Goal: Navigation & Orientation: Understand site structure

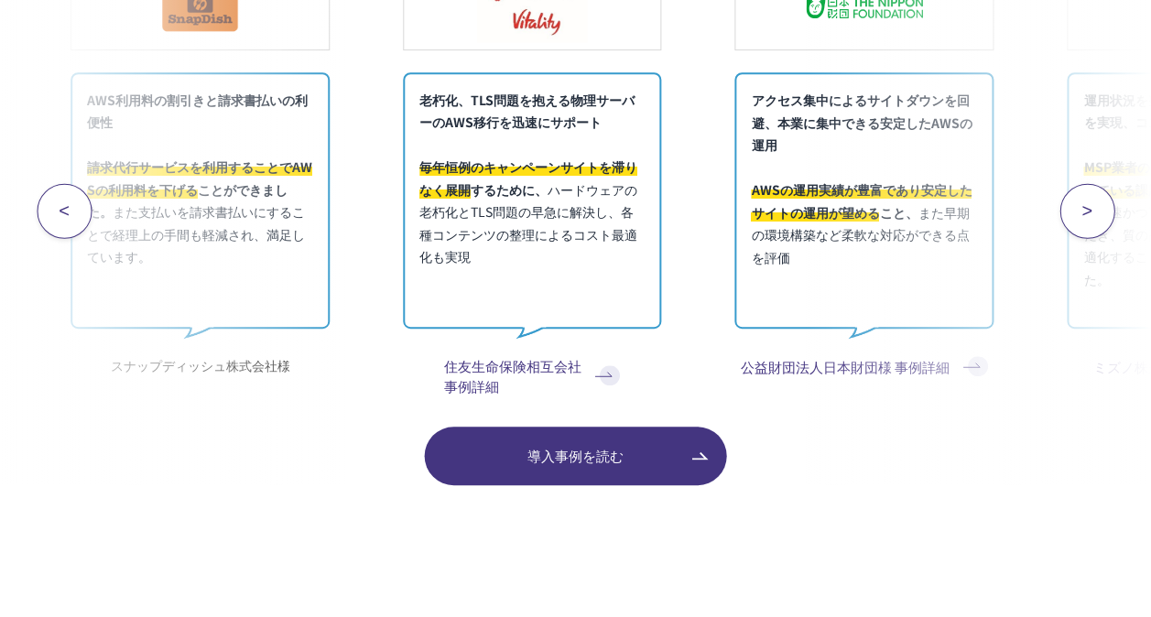
scroll to position [10703, 0]
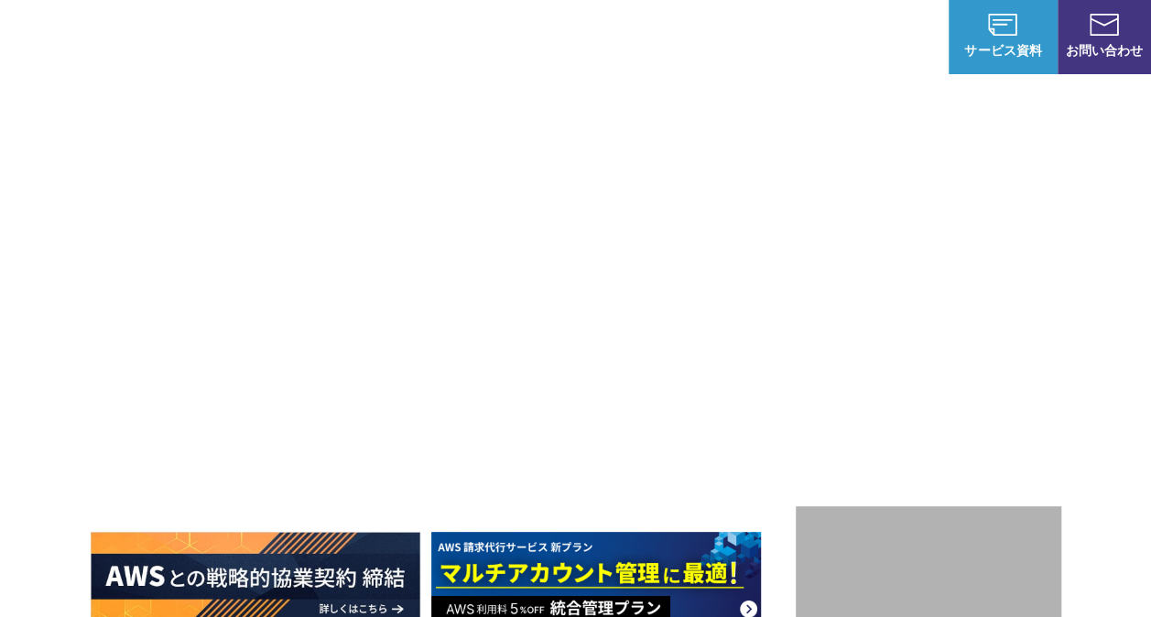
click at [95, 38] on img at bounding box center [92, 36] width 130 height 37
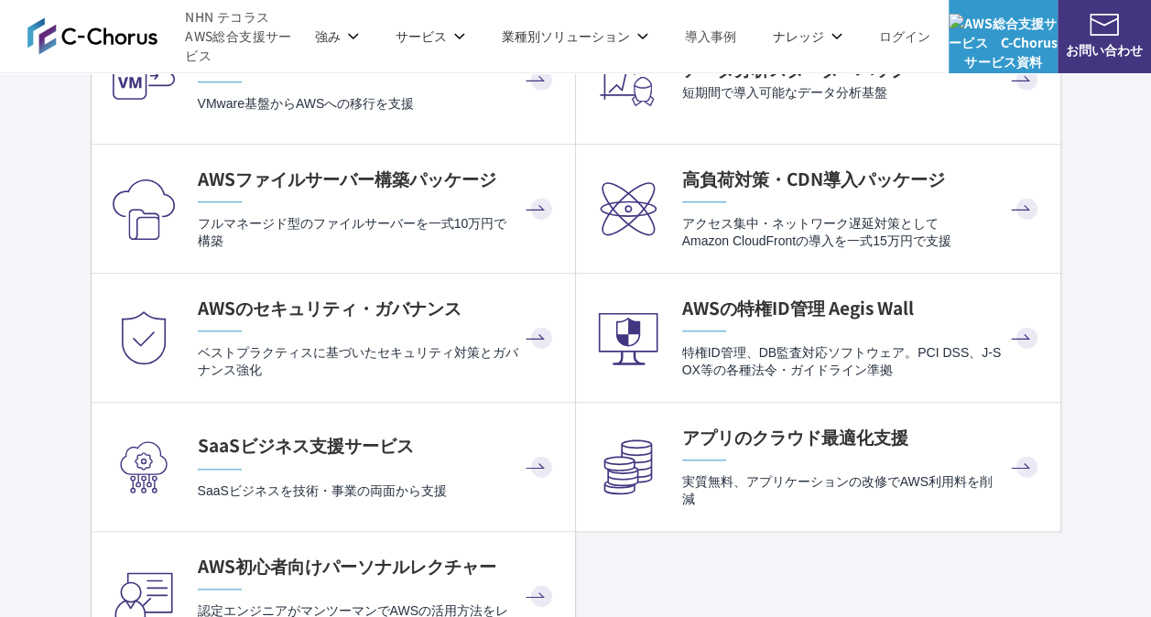
scroll to position [4240, 0]
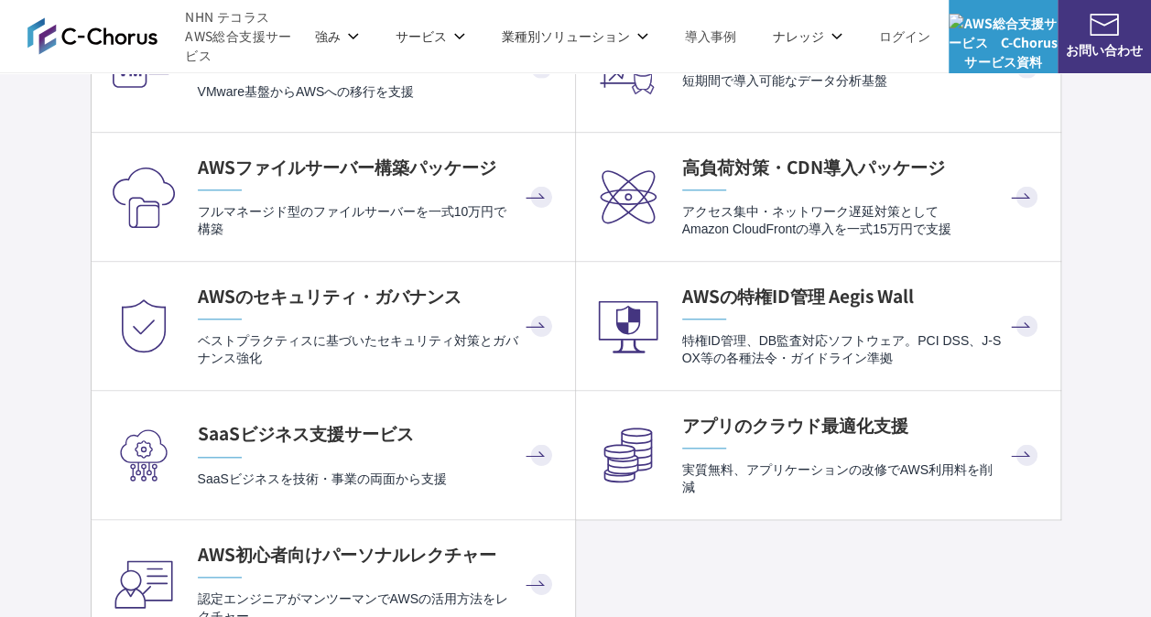
click at [668, 32] on li "導入事例" at bounding box center [711, 36] width 88 height 72
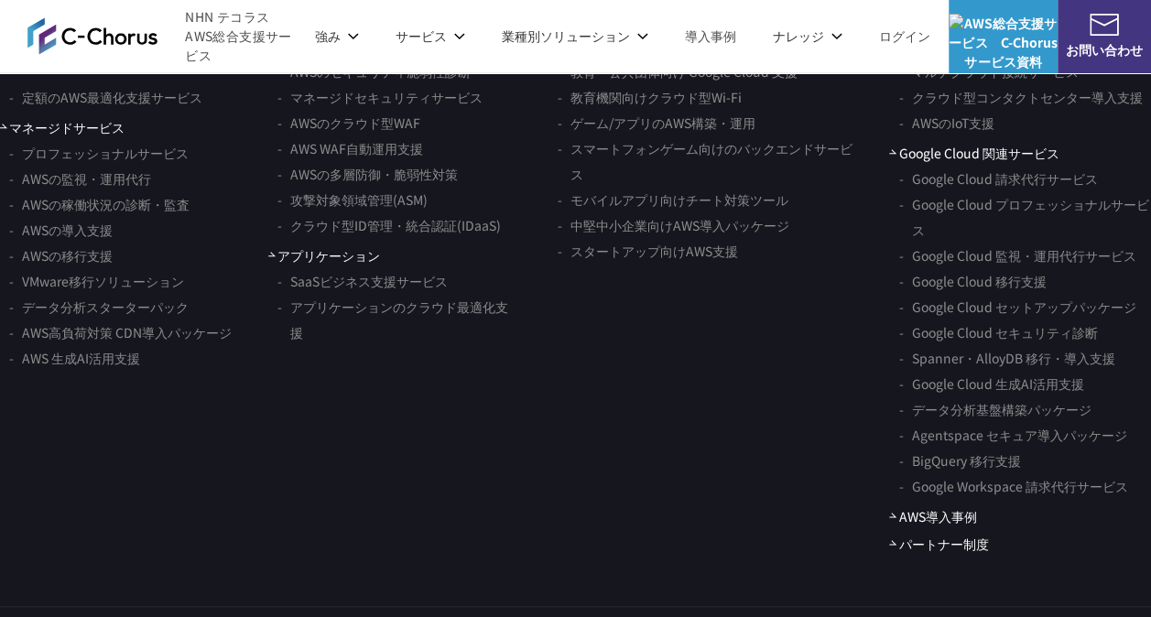
scroll to position [11089, 0]
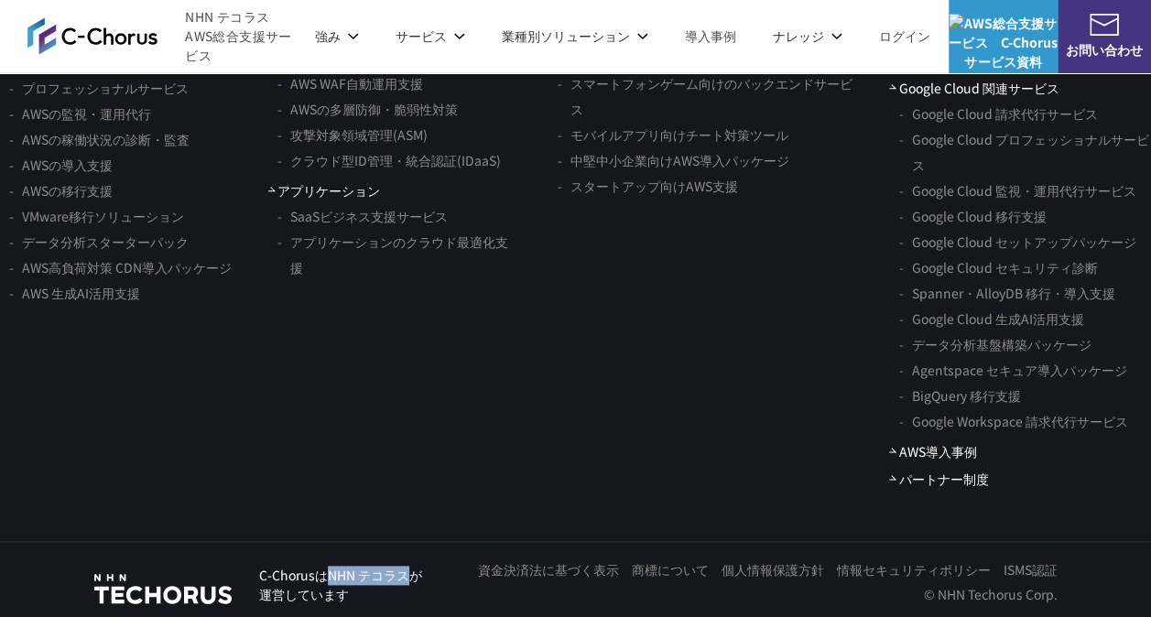
drag, startPoint x: 326, startPoint y: 563, endPoint x: 405, endPoint y: 569, distance: 79.0
click at [405, 569] on p "C-ChorusはNHN テコラスが 運営しています" at bounding box center [340, 585] width 163 height 38
copy p "NHN テコラス"
